Goal: Transaction & Acquisition: Book appointment/travel/reservation

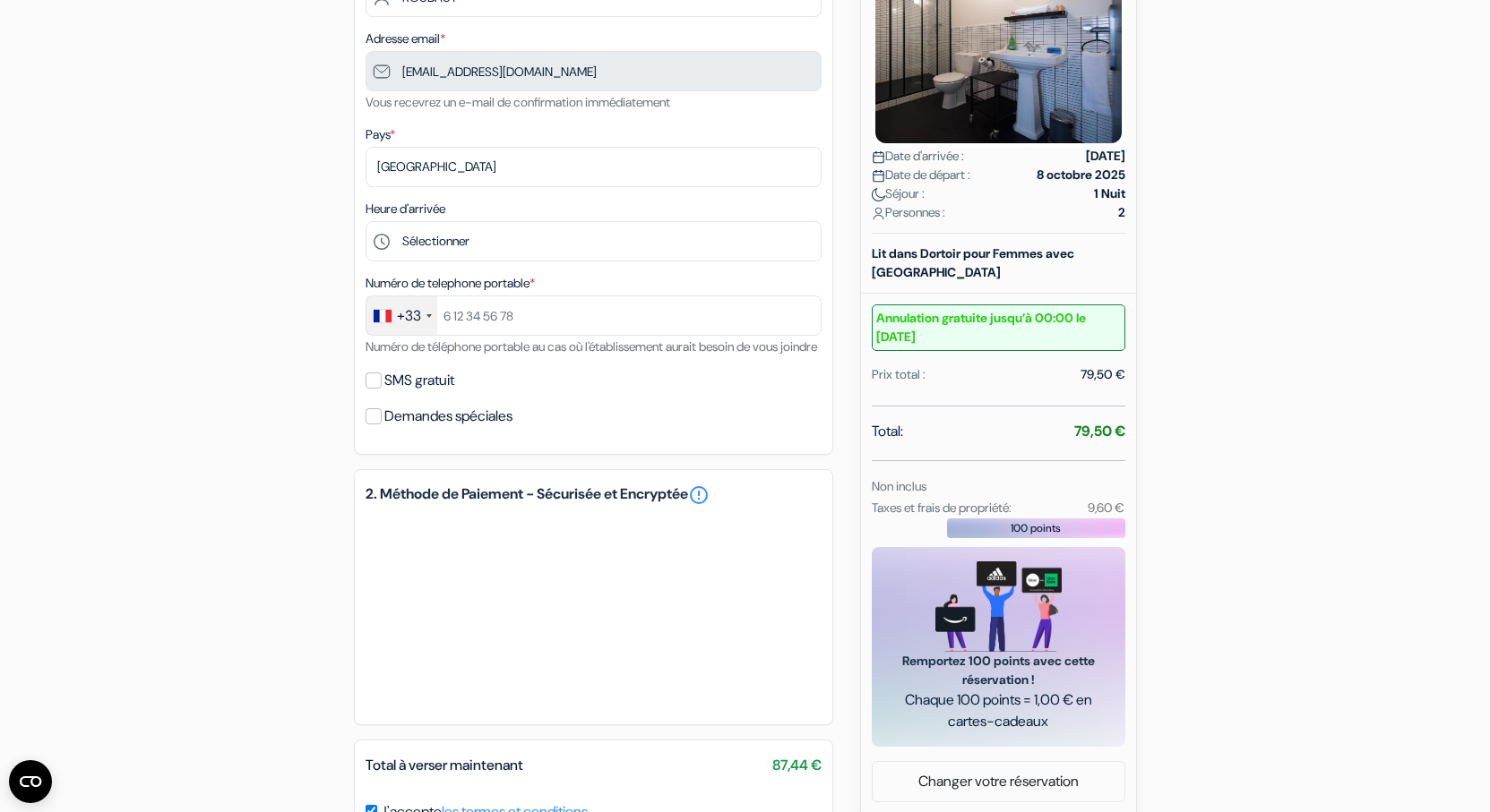
scroll to position [359, 0]
